Goal: Task Accomplishment & Management: Manage account settings

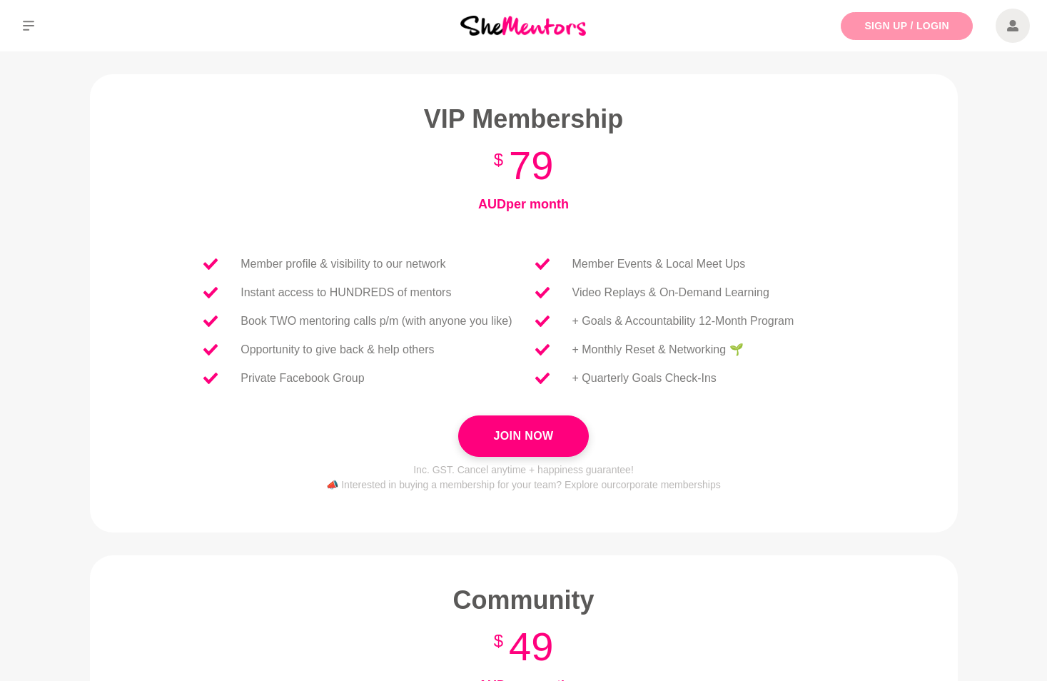
click at [915, 23] on link "Sign Up / Login" at bounding box center [907, 26] width 132 height 28
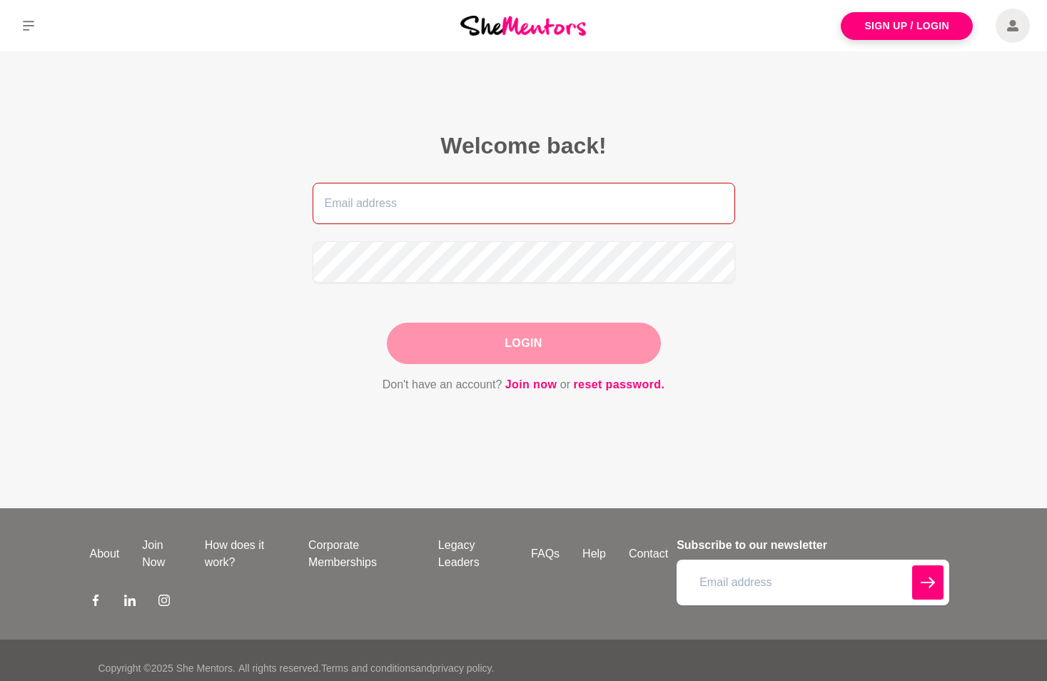
click at [548, 201] on input "email" at bounding box center [524, 203] width 423 height 41
type input "[PERSON_NAME][EMAIL_ADDRESS][PERSON_NAME][DOMAIN_NAME]"
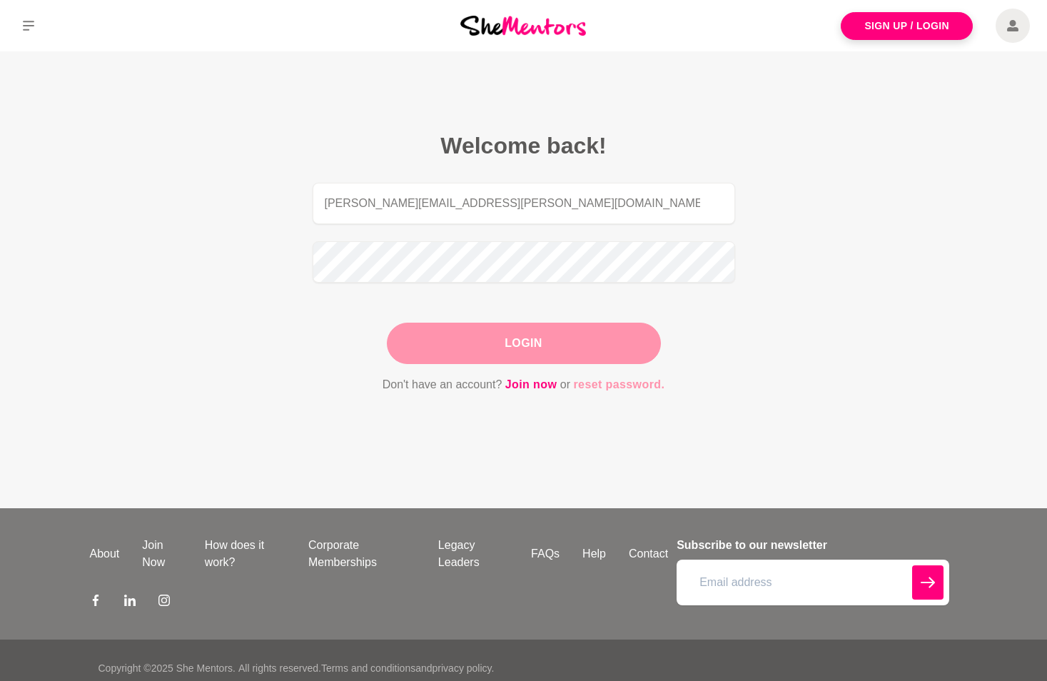
click at [595, 383] on link "reset password." at bounding box center [618, 384] width 91 height 19
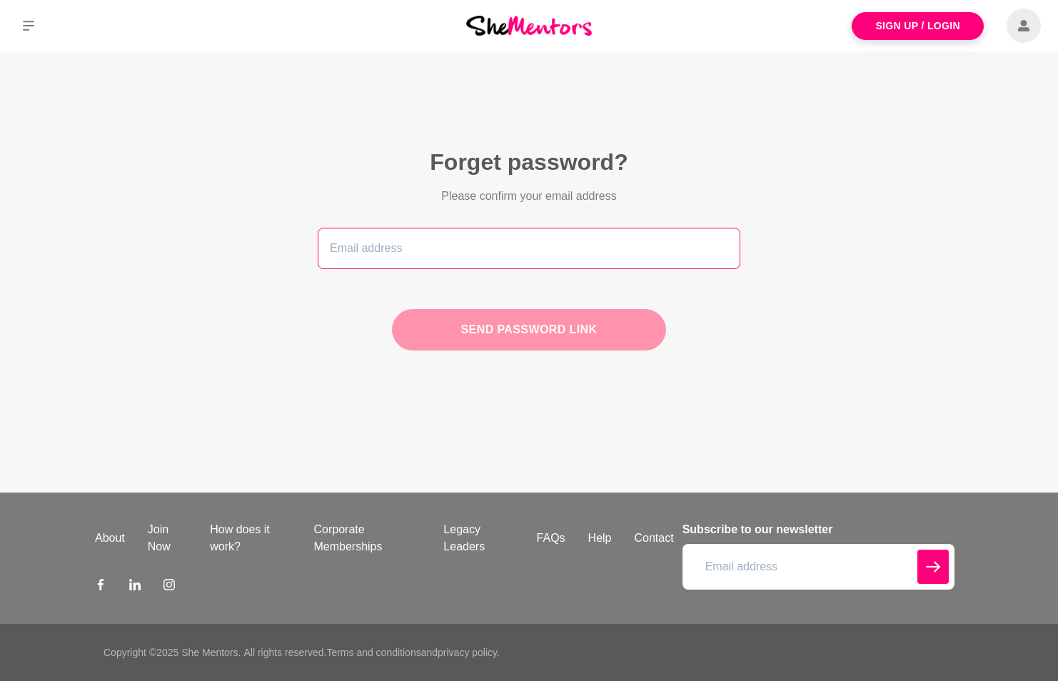
click at [447, 247] on input "email" at bounding box center [529, 248] width 423 height 41
type input "[PERSON_NAME][EMAIL_ADDRESS][PERSON_NAME][DOMAIN_NAME]"
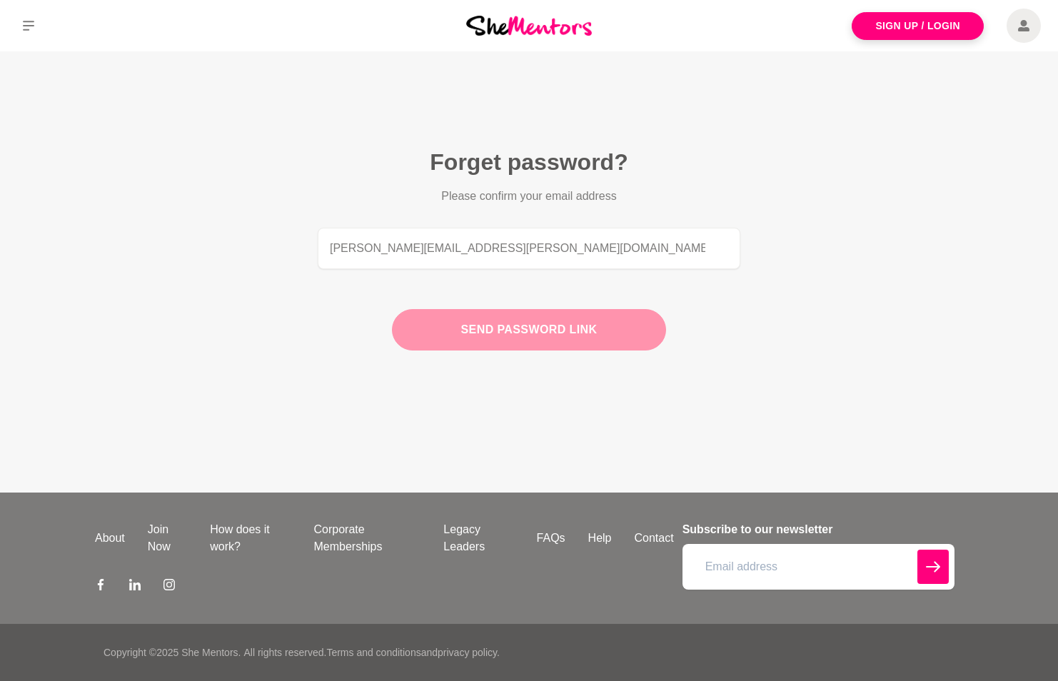
click at [478, 338] on button "Send password link" at bounding box center [529, 329] width 274 height 41
